Goal: Communication & Community: Connect with others

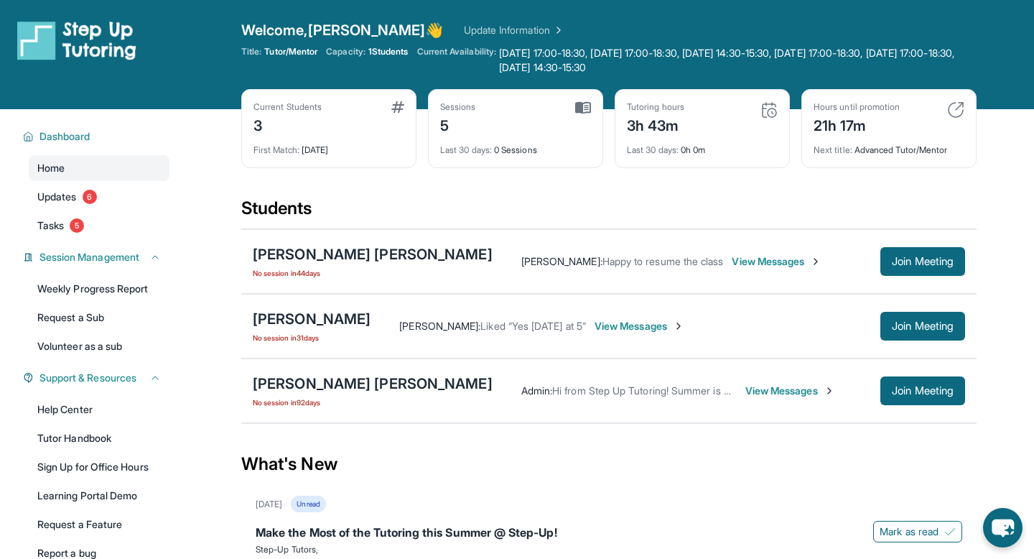
click at [732, 254] on span "View Messages" at bounding box center [777, 261] width 90 height 14
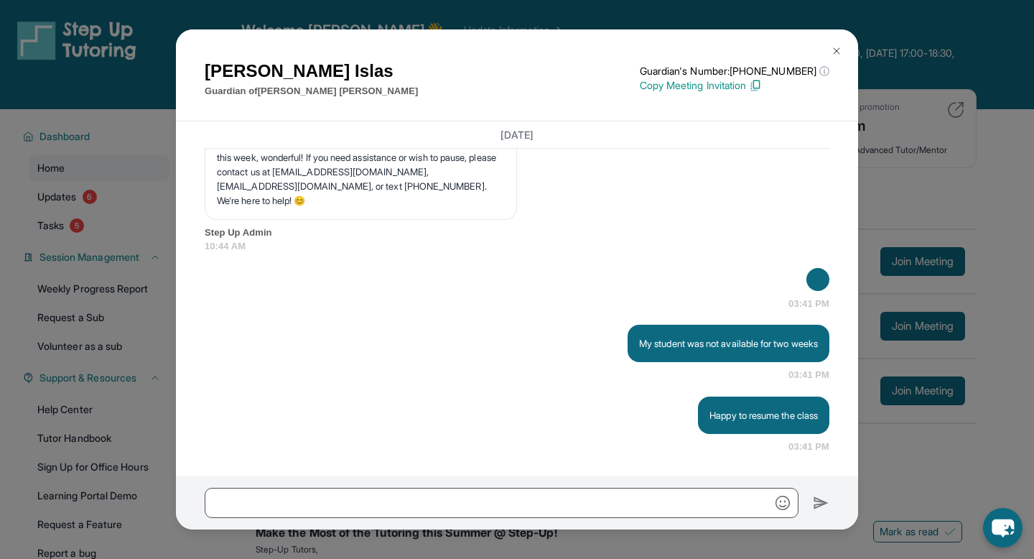
scroll to position [4543, 0]
click at [847, 75] on div "[PERSON_NAME] Guardian of [PERSON_NAME] [PERSON_NAME] Guardian's Number: [PHONE…" at bounding box center [517, 75] width 682 height 93
click at [836, 50] on img at bounding box center [836, 50] width 11 height 11
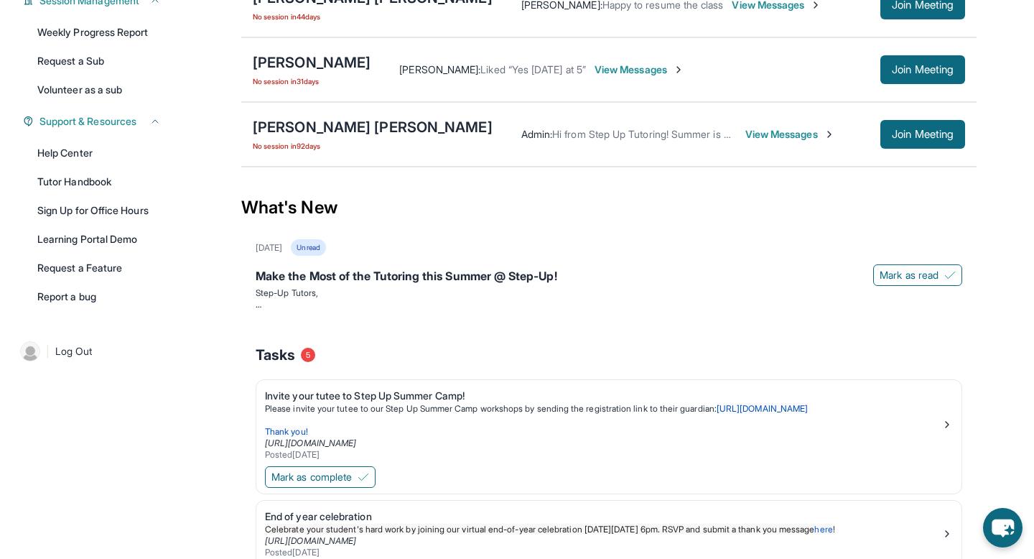
scroll to position [42, 0]
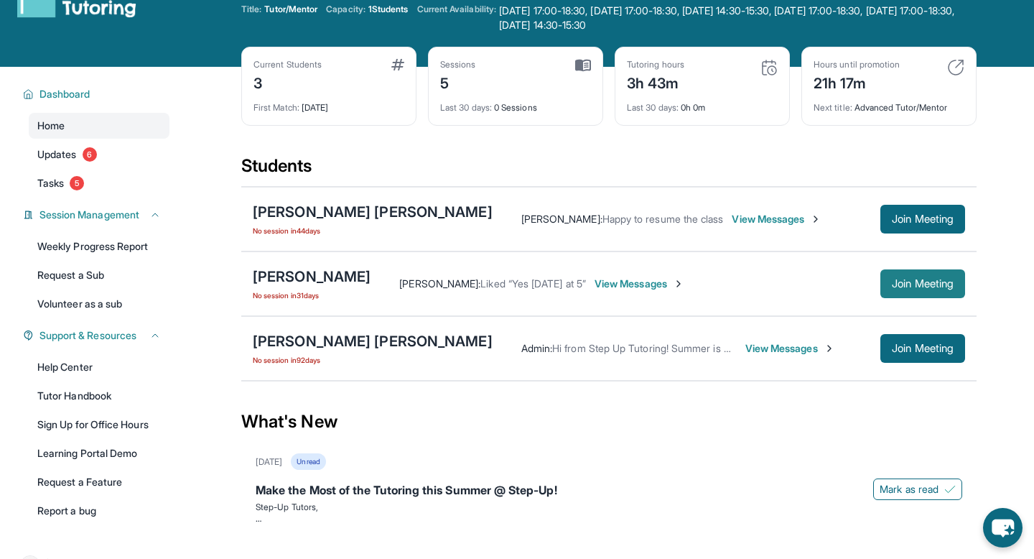
click at [941, 288] on span "Join Meeting" at bounding box center [923, 283] width 62 height 9
click at [684, 288] on span "View Messages" at bounding box center [640, 283] width 90 height 14
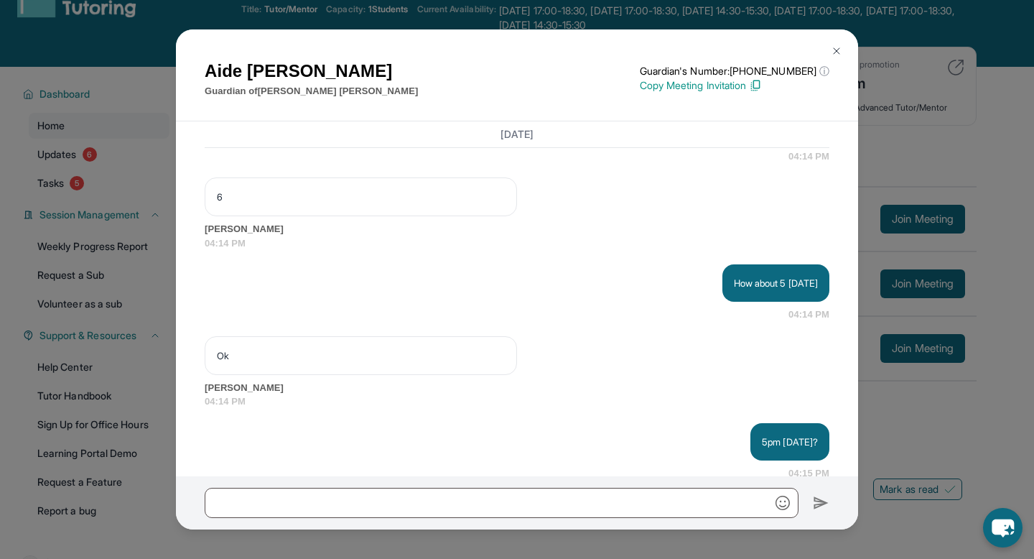
scroll to position [13294, 0]
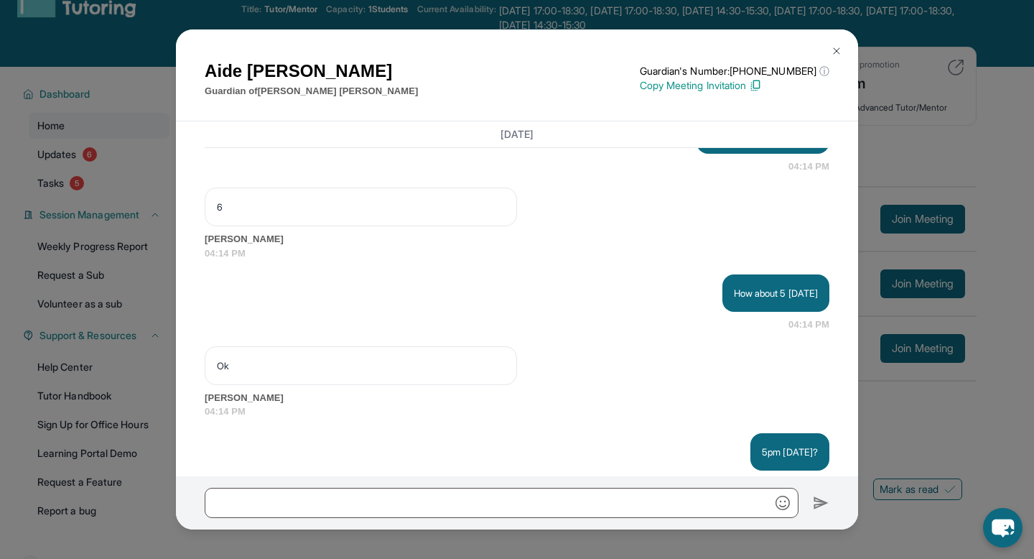
click at [832, 50] on img at bounding box center [836, 50] width 11 height 11
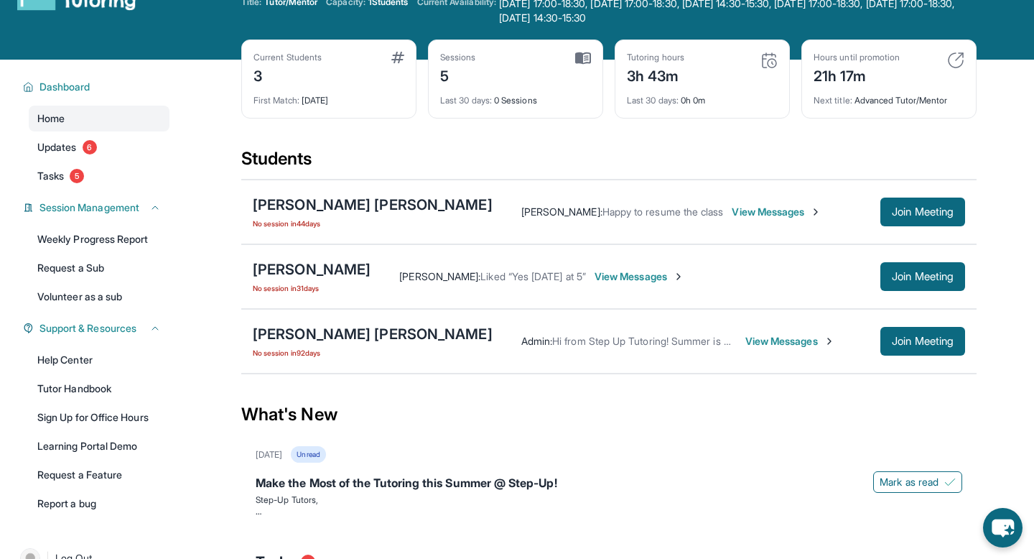
scroll to position [50, 0]
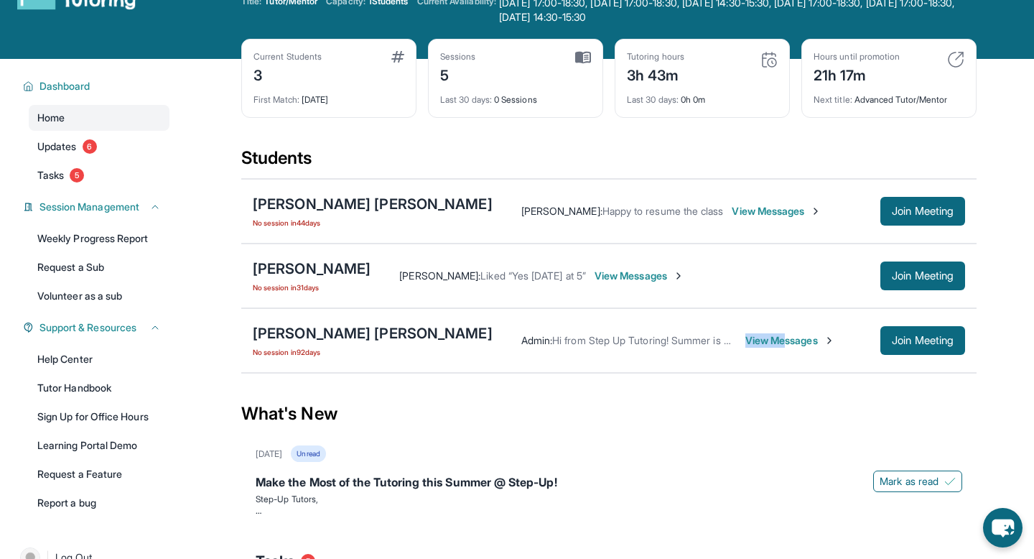
drag, startPoint x: 702, startPoint y: 343, endPoint x: 709, endPoint y: 358, distance: 17.1
click at [709, 358] on div "[PERSON_NAME] [PERSON_NAME] No session [DATE] Admin : Hi from Step Up Tutoring!…" at bounding box center [608, 340] width 735 height 65
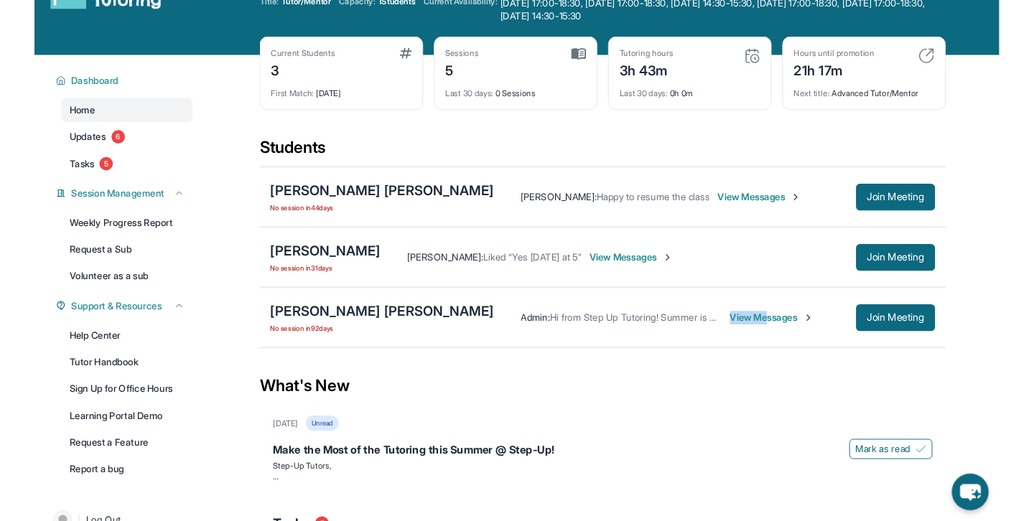
scroll to position [60, 0]
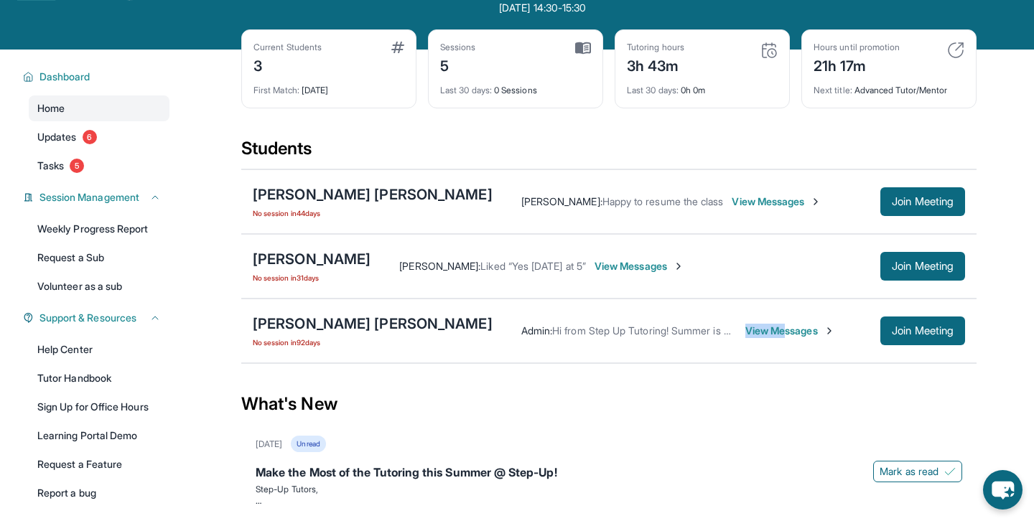
click at [745, 332] on span "View Messages" at bounding box center [790, 331] width 90 height 14
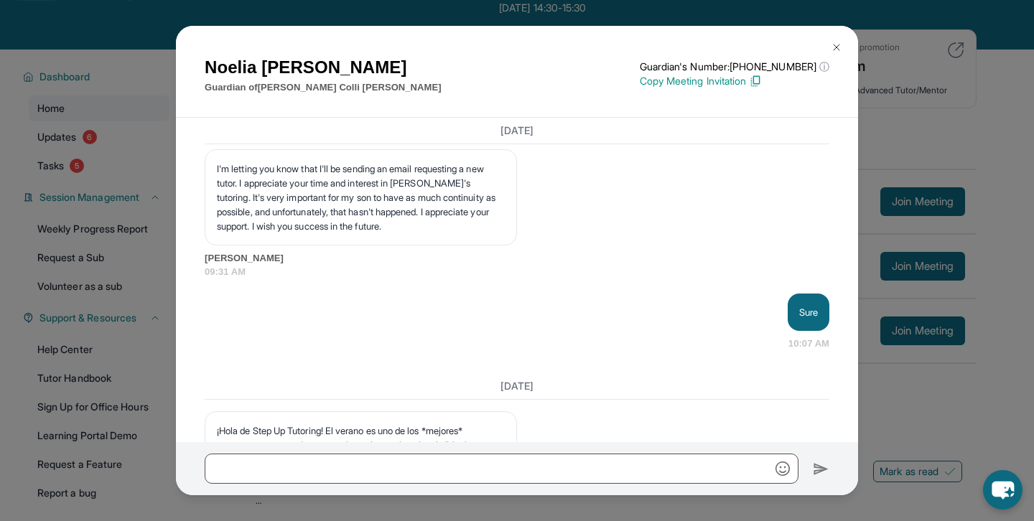
scroll to position [12338, 0]
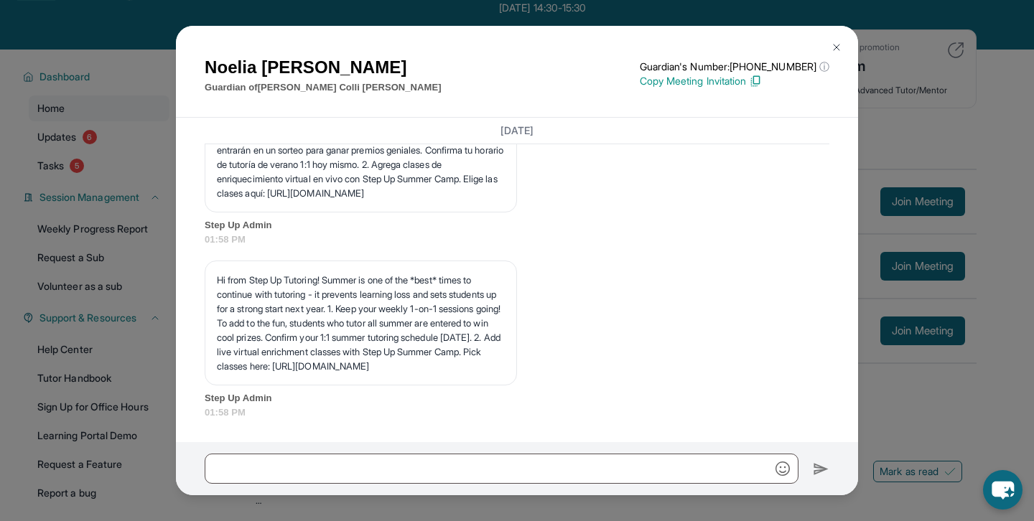
click at [838, 53] on button at bounding box center [836, 47] width 29 height 29
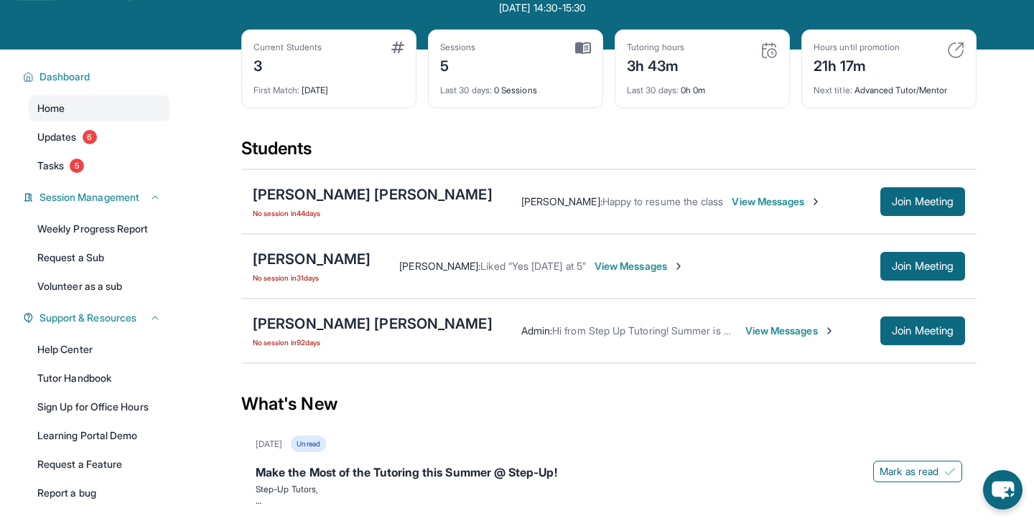
click at [732, 200] on span "View Messages" at bounding box center [777, 202] width 90 height 14
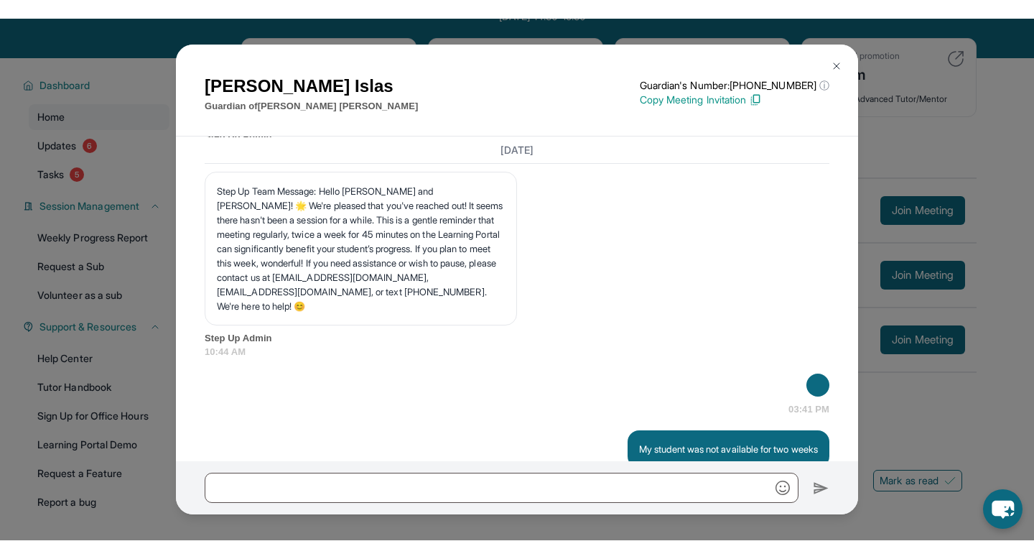
scroll to position [4385, 0]
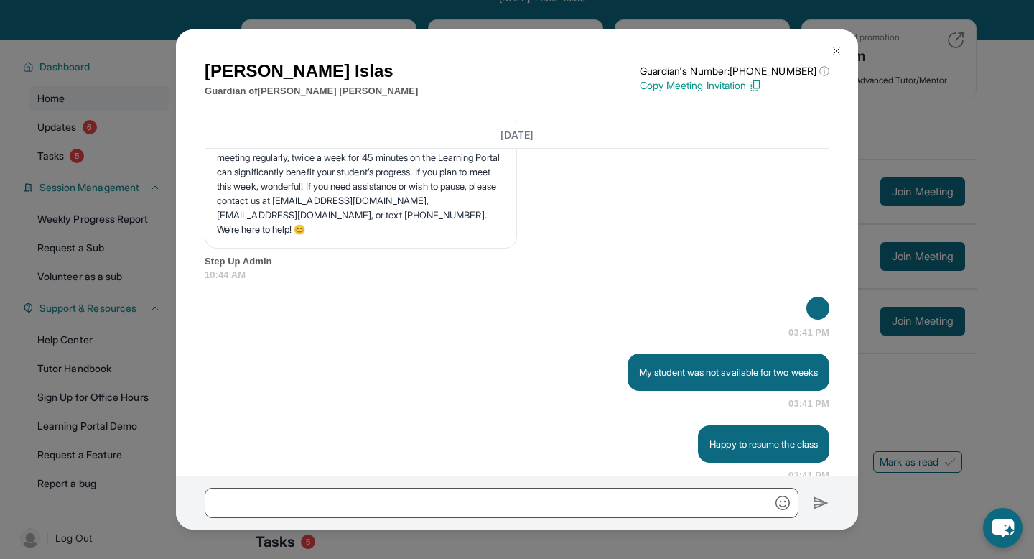
click at [834, 55] on img at bounding box center [836, 50] width 11 height 11
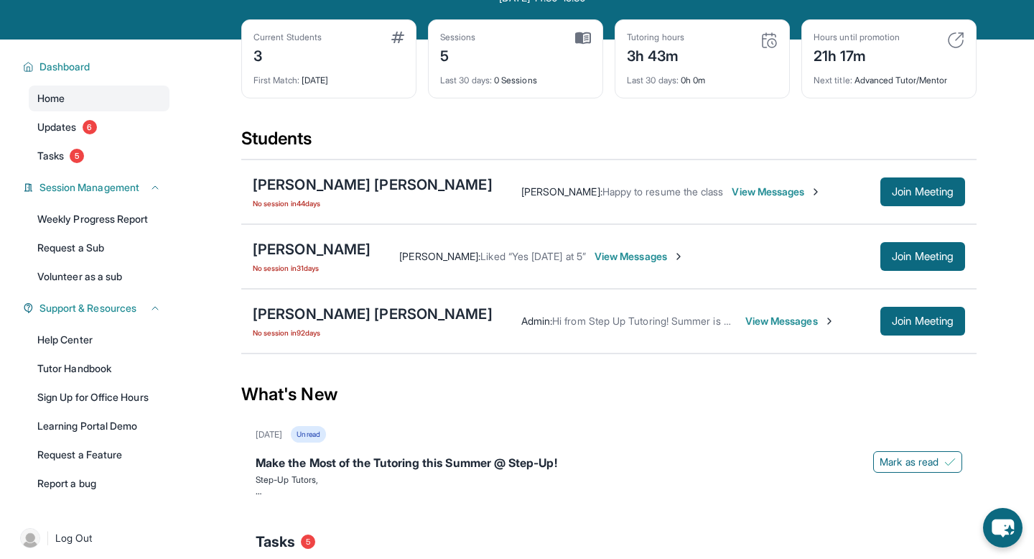
scroll to position [0, 0]
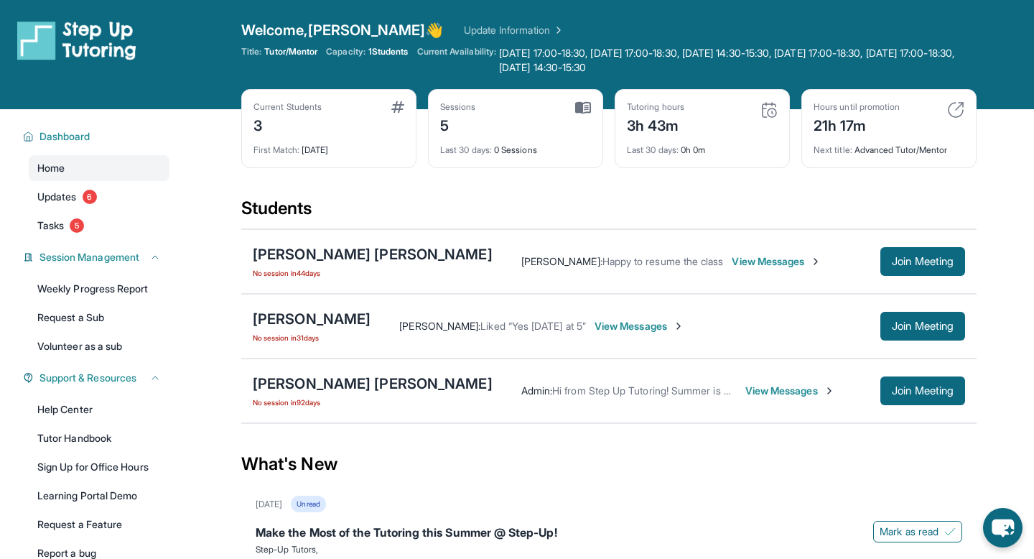
click at [682, 324] on span "View Messages" at bounding box center [640, 326] width 90 height 14
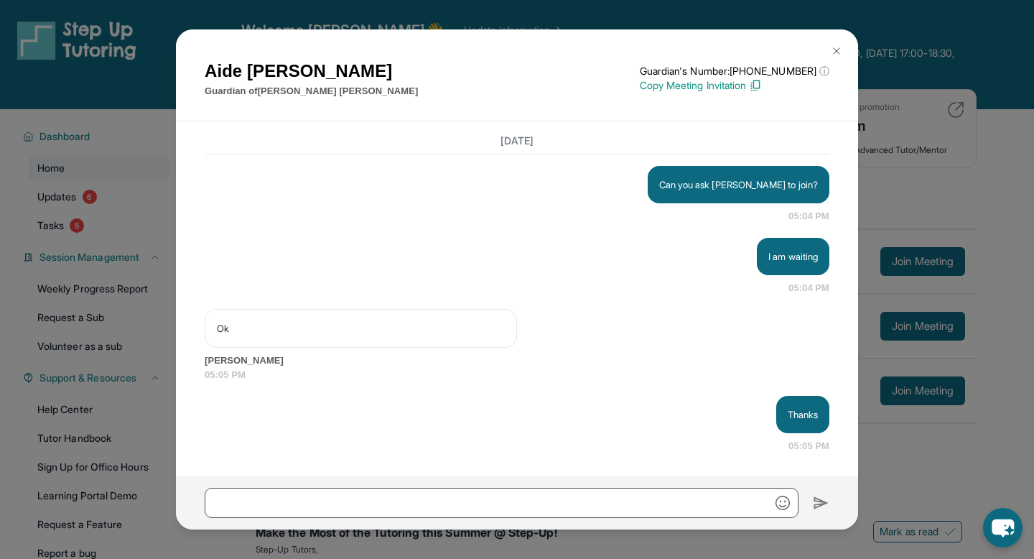
scroll to position [544, 0]
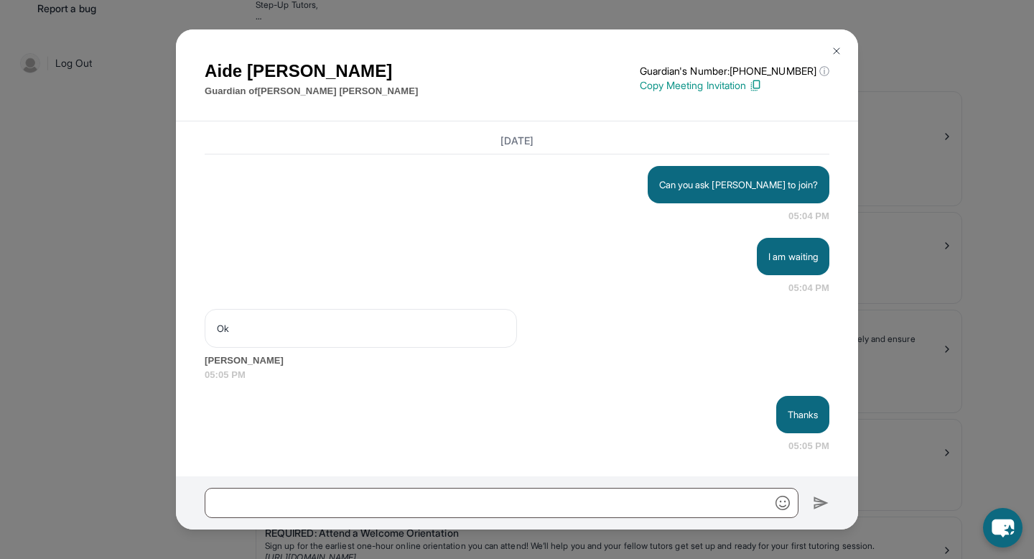
click at [838, 49] on img at bounding box center [836, 50] width 11 height 11
